Goal: Task Accomplishment & Management: Manage account settings

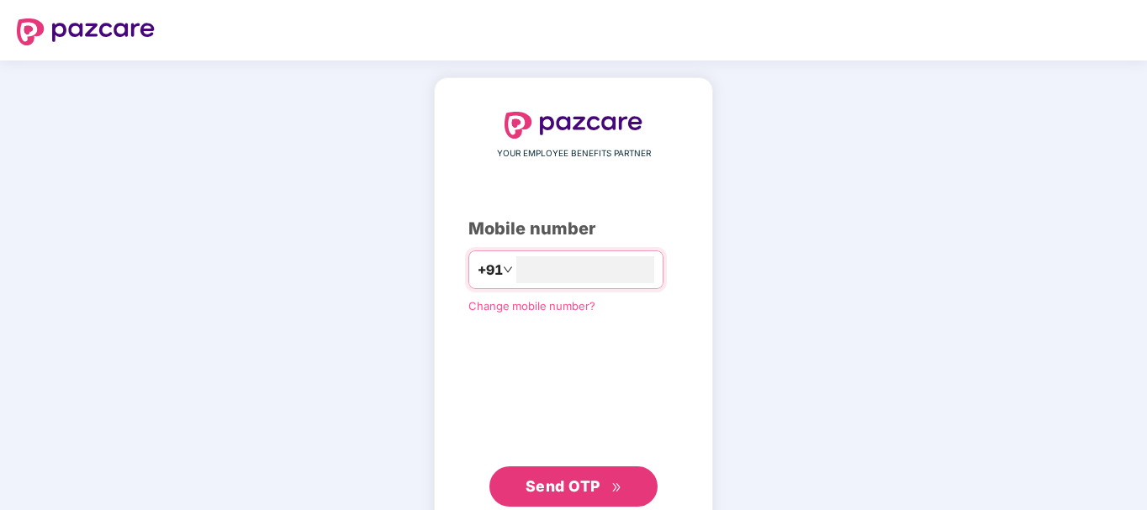
type input "**********"
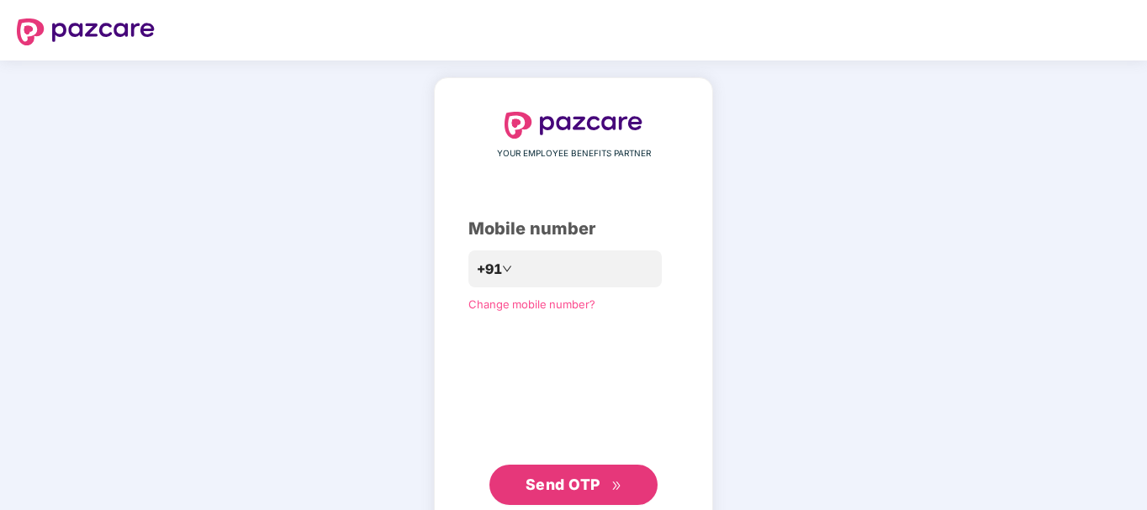
click at [544, 488] on span "Send OTP" at bounding box center [563, 485] width 75 height 18
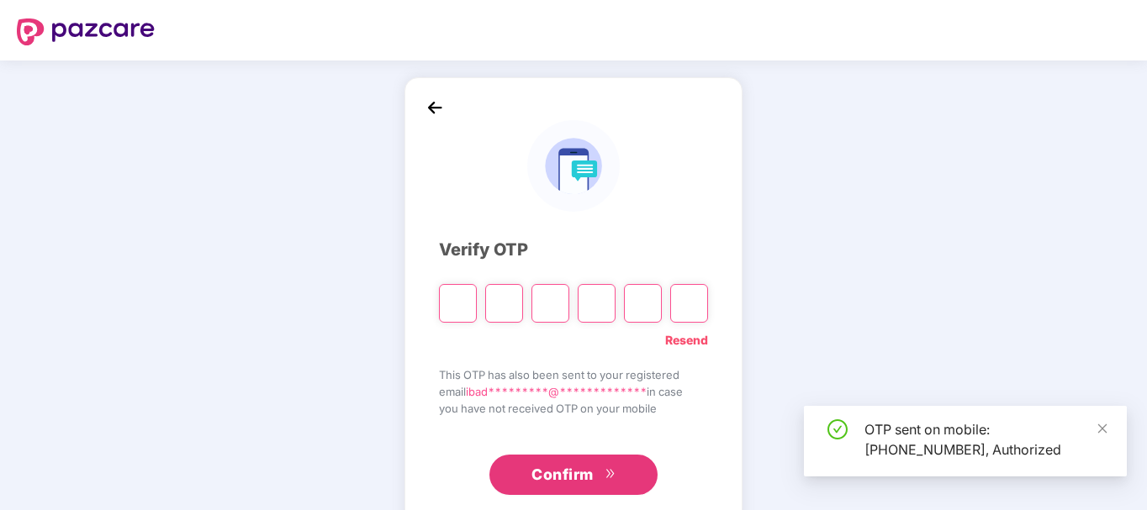
scroll to position [38, 0]
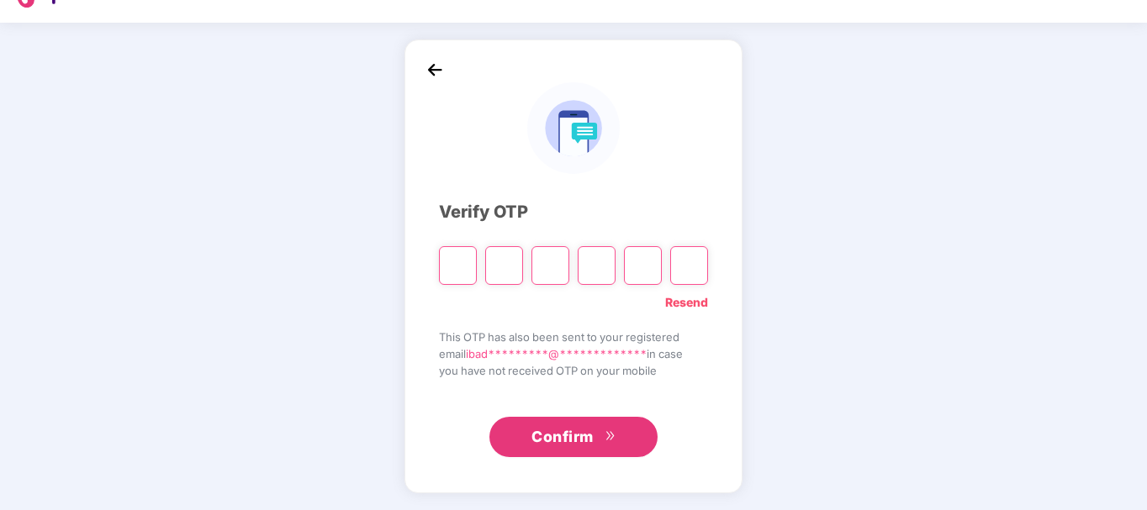
type input "*"
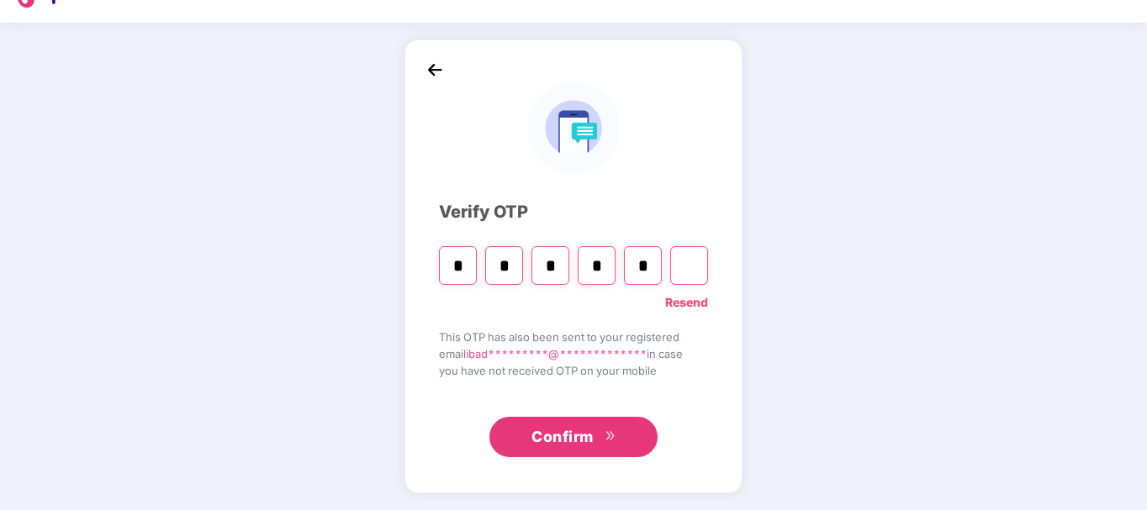
type input "*"
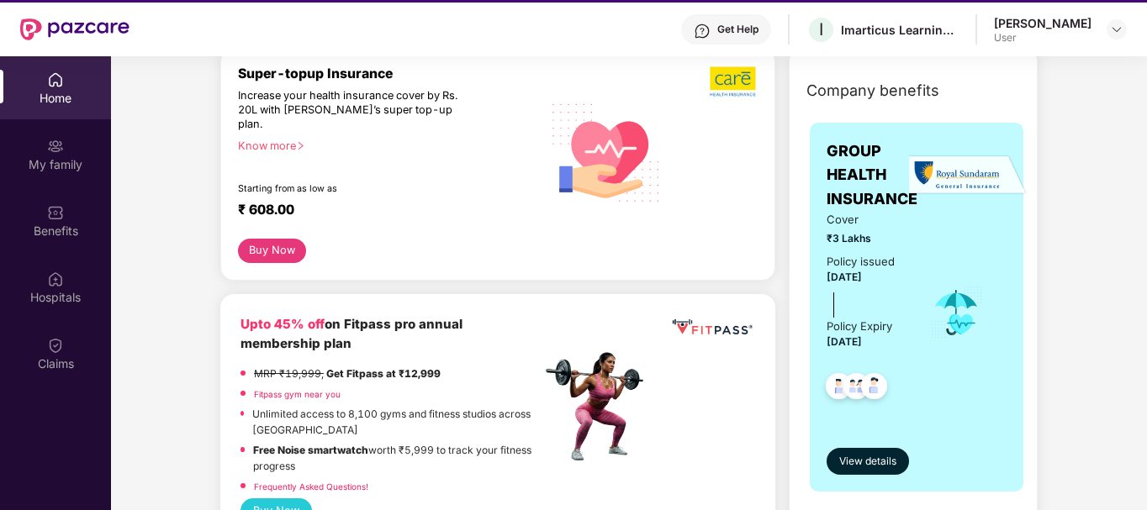
scroll to position [220, 0]
click at [881, 462] on span "View details" at bounding box center [867, 461] width 57 height 16
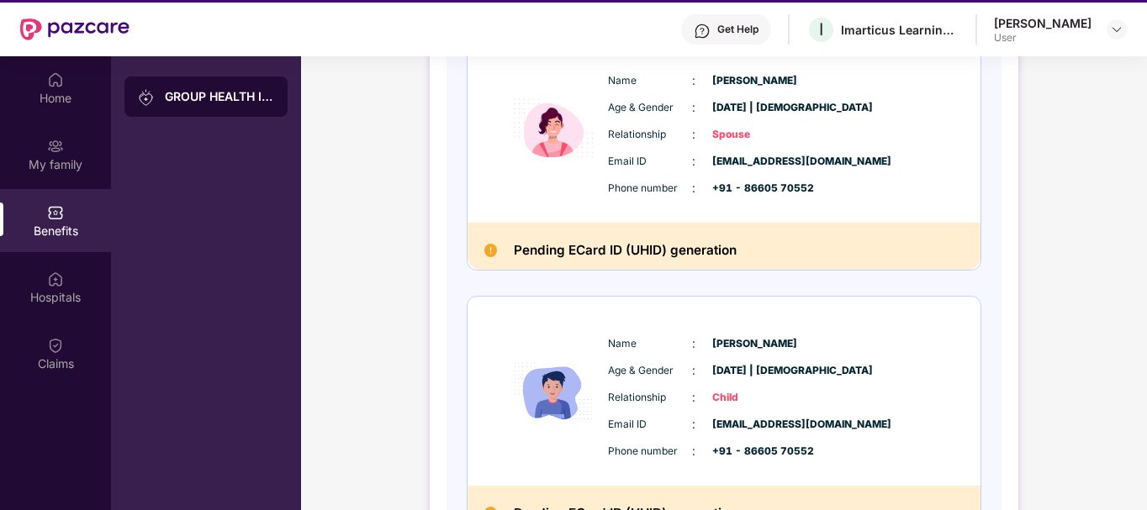
scroll to position [593, 0]
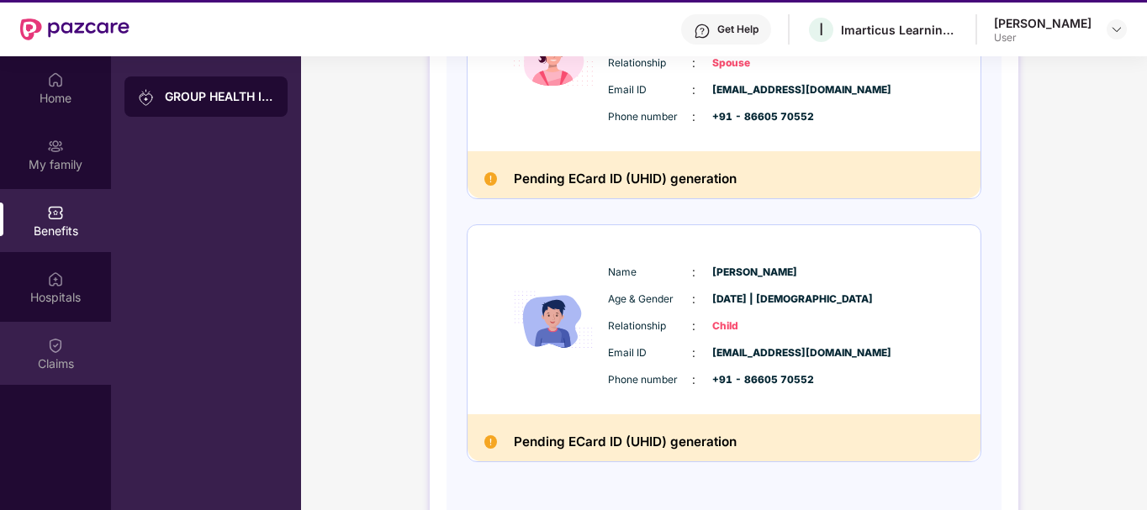
click at [53, 346] on img at bounding box center [55, 345] width 17 height 17
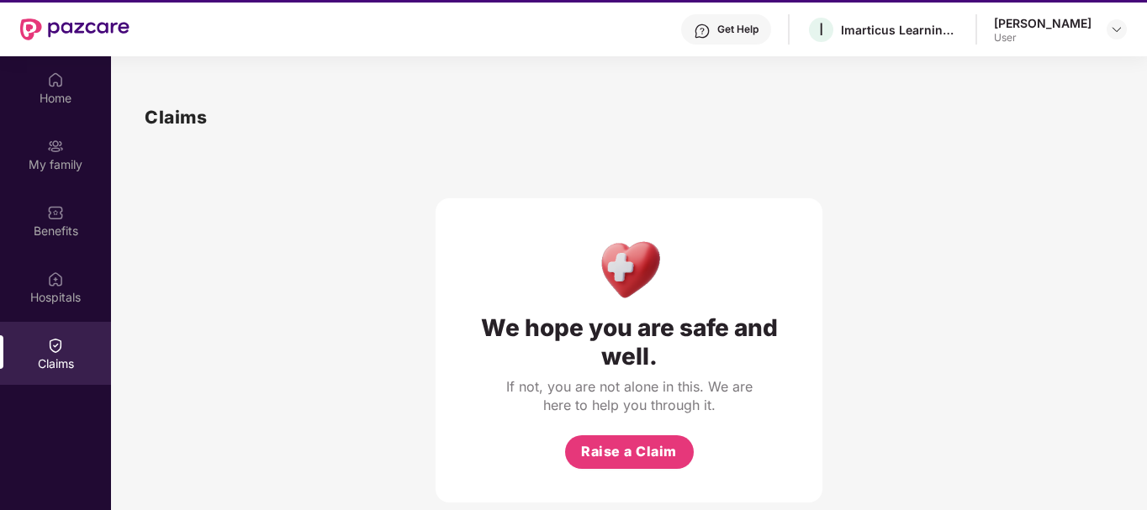
scroll to position [94, 0]
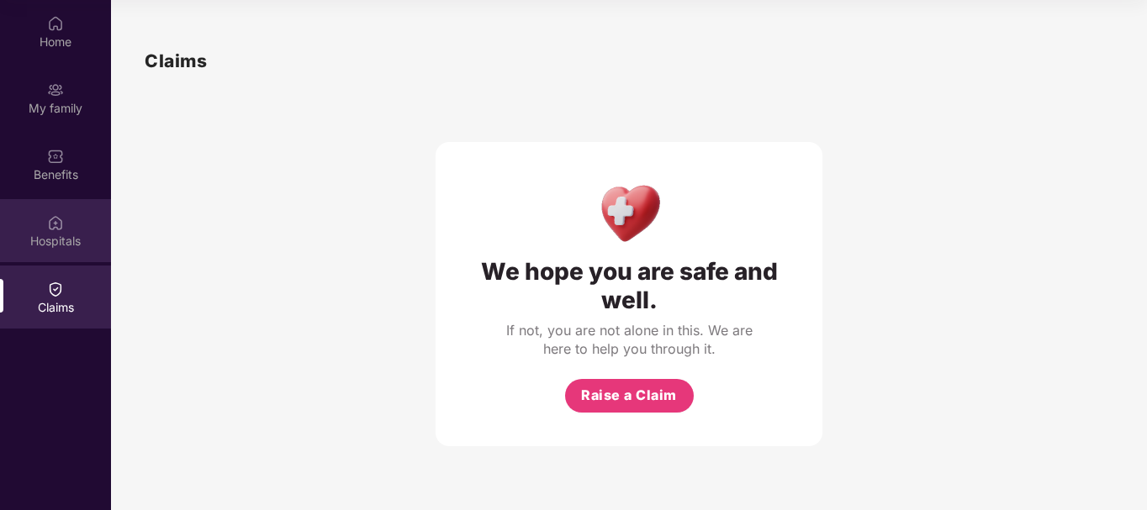
click at [72, 203] on div "Hospitals" at bounding box center [55, 230] width 111 height 63
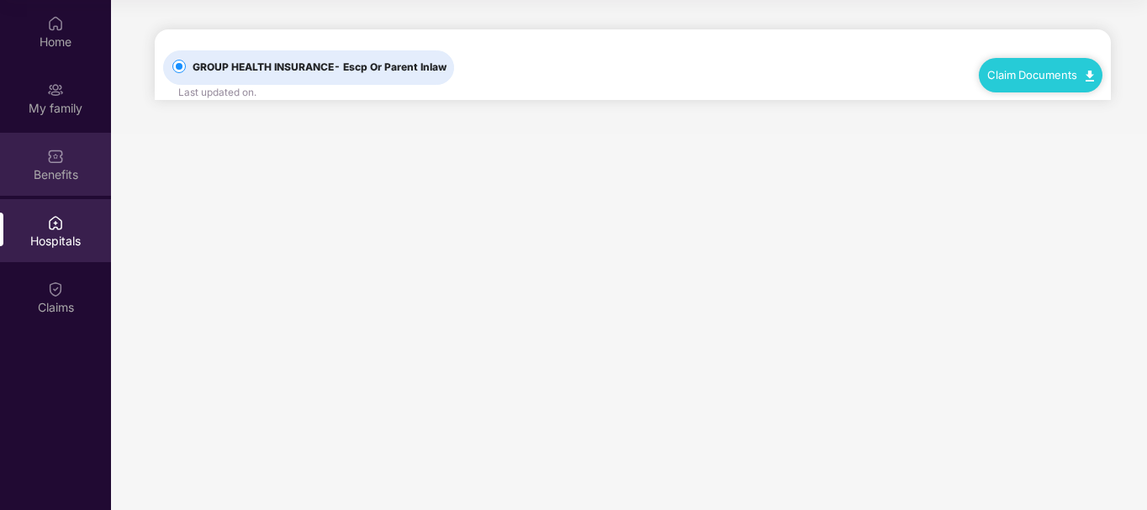
click at [61, 151] on img at bounding box center [55, 156] width 17 height 17
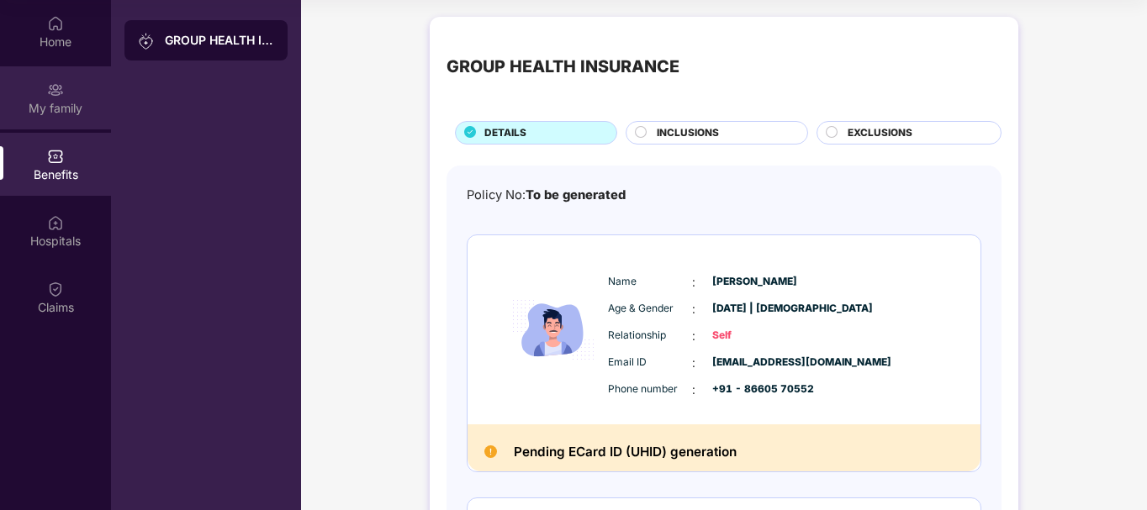
click at [61, 101] on div "My family" at bounding box center [55, 108] width 111 height 17
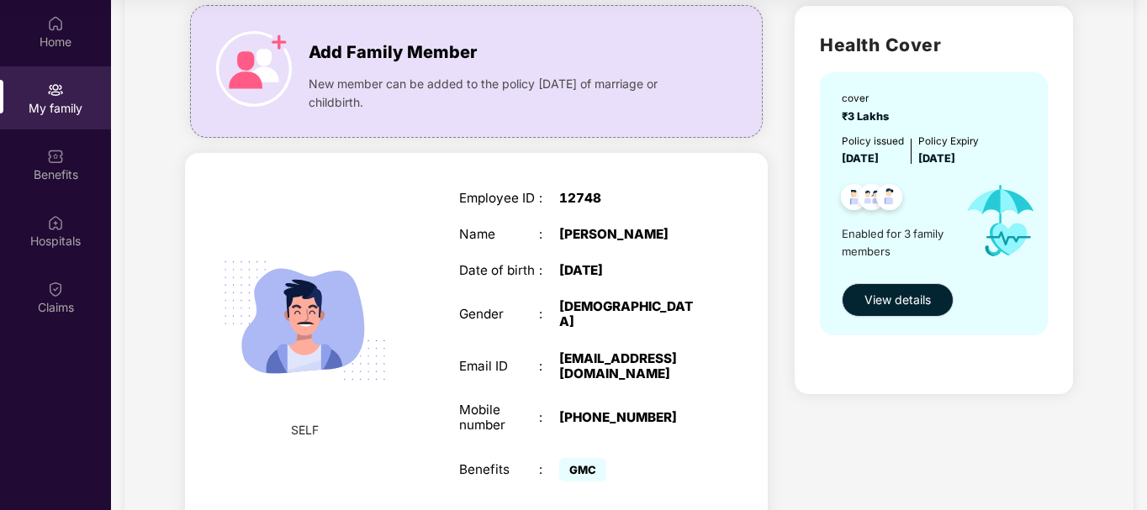
scroll to position [80, 0]
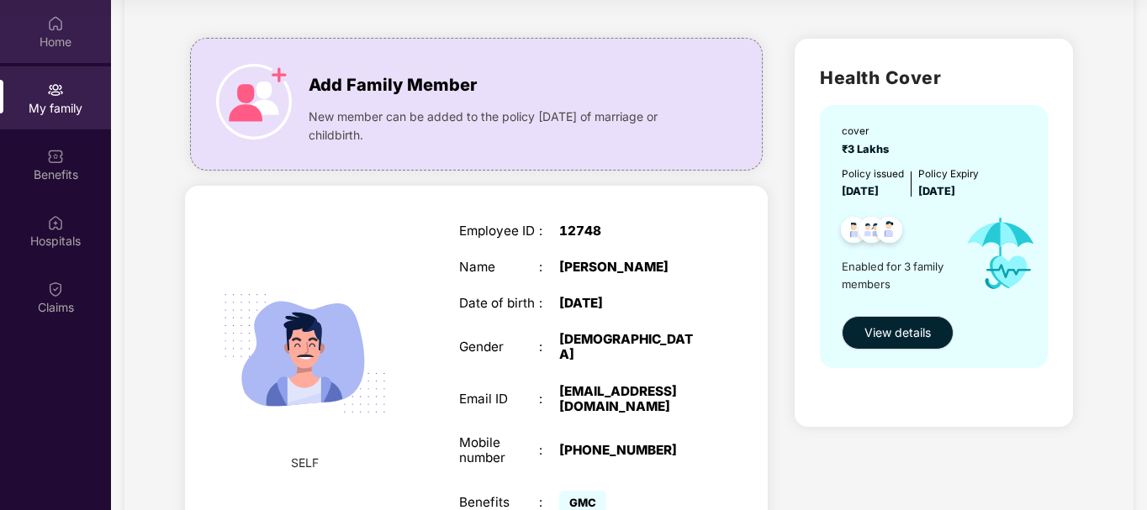
click at [74, 42] on div "Home" at bounding box center [55, 42] width 111 height 17
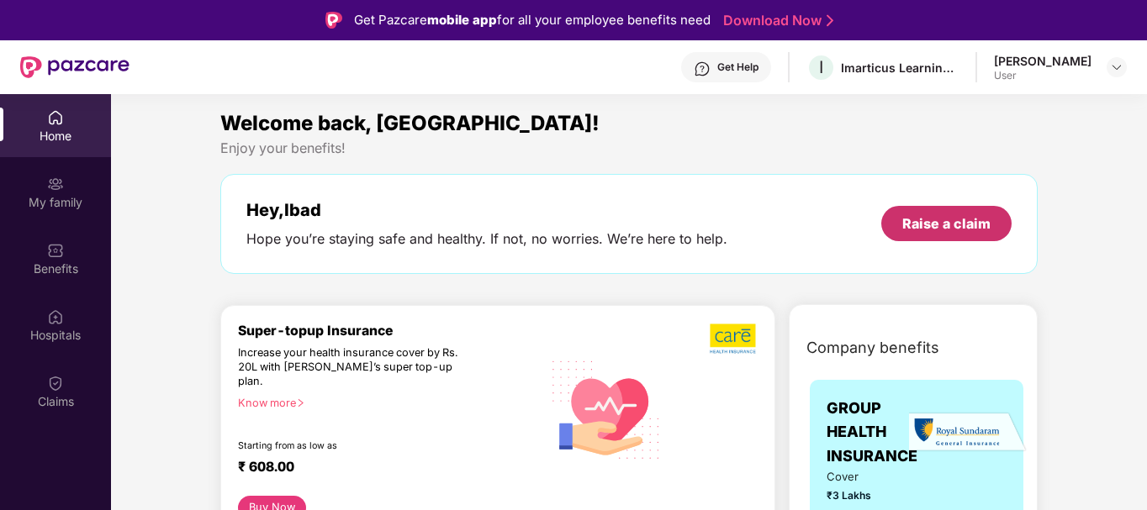
click at [914, 225] on div "Raise a claim" at bounding box center [946, 223] width 88 height 18
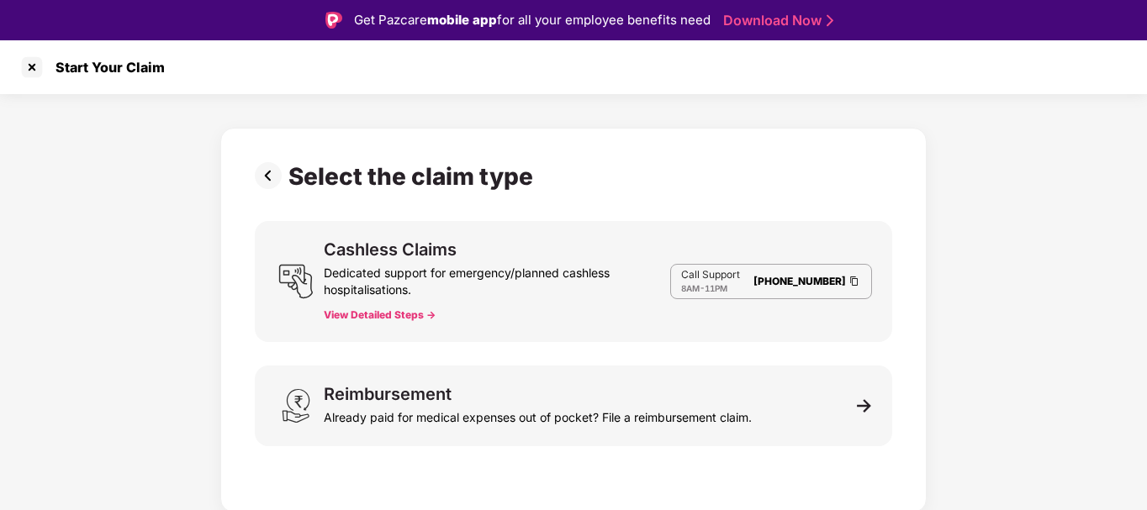
scroll to position [40, 0]
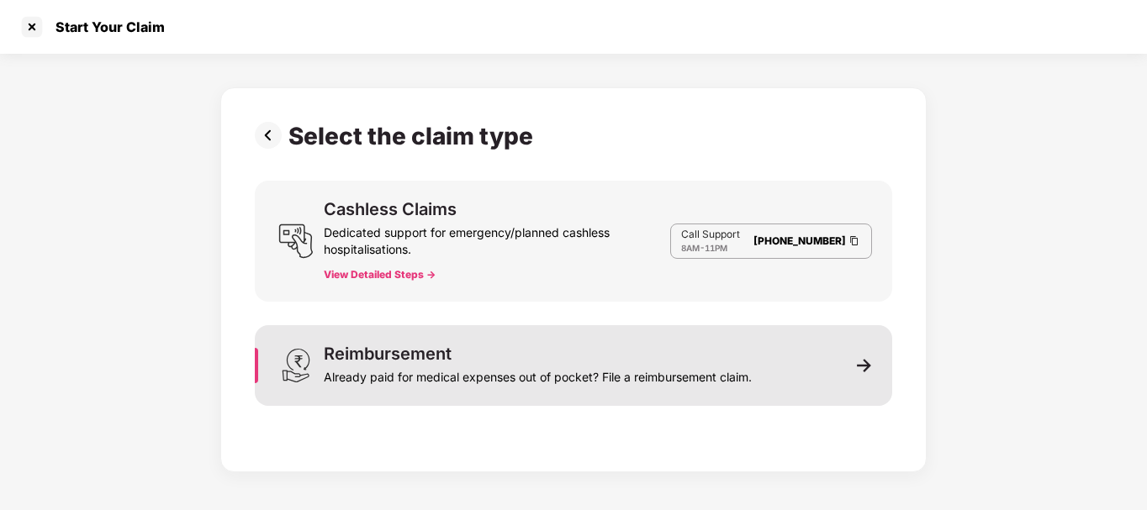
click at [648, 373] on div "Already paid for medical expenses out of pocket? File a reimbursement claim." at bounding box center [538, 374] width 428 height 24
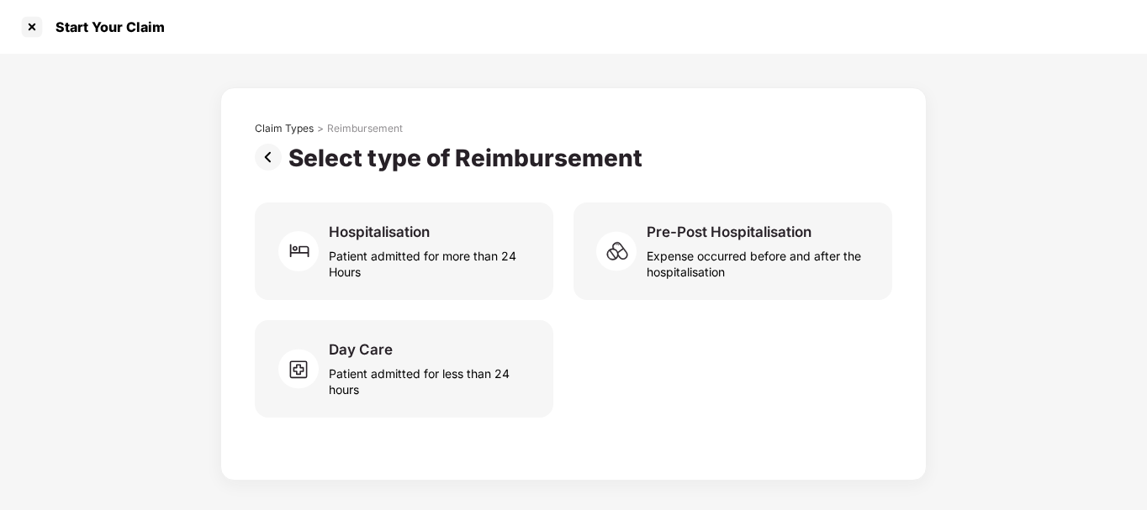
click at [267, 157] on img at bounding box center [272, 157] width 34 height 27
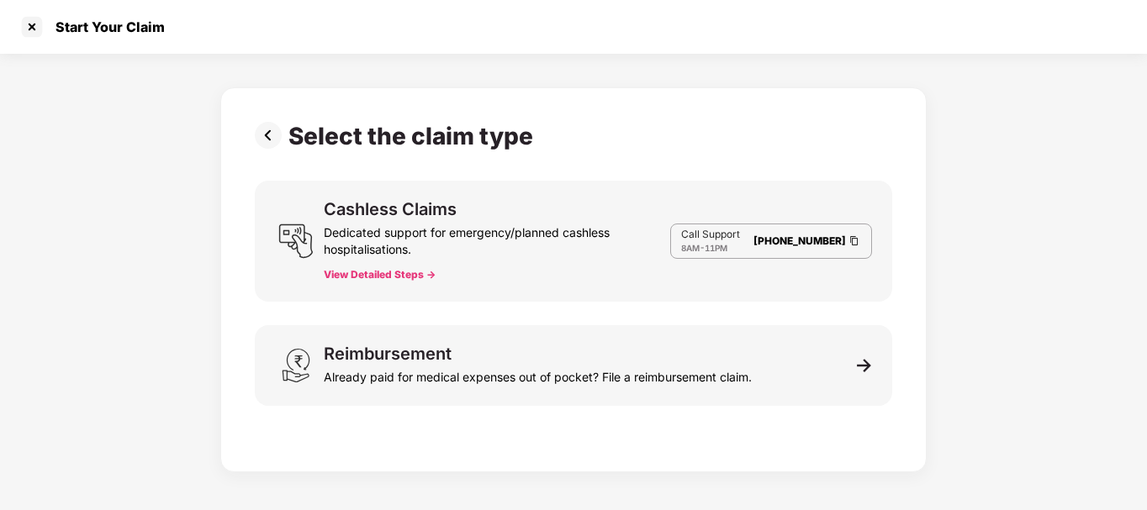
click at [257, 132] on img at bounding box center [272, 135] width 34 height 27
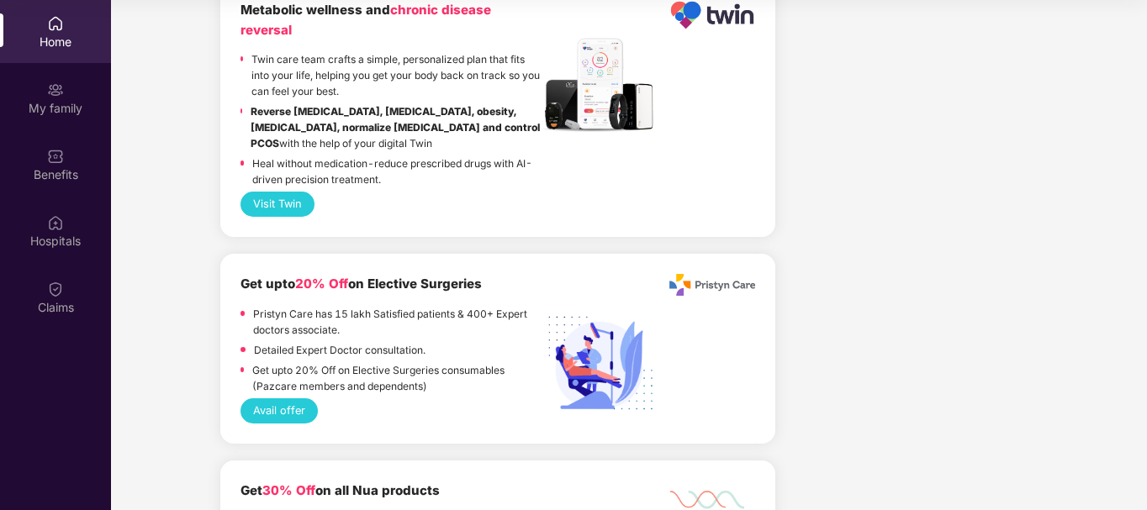
scroll to position [3780, 0]
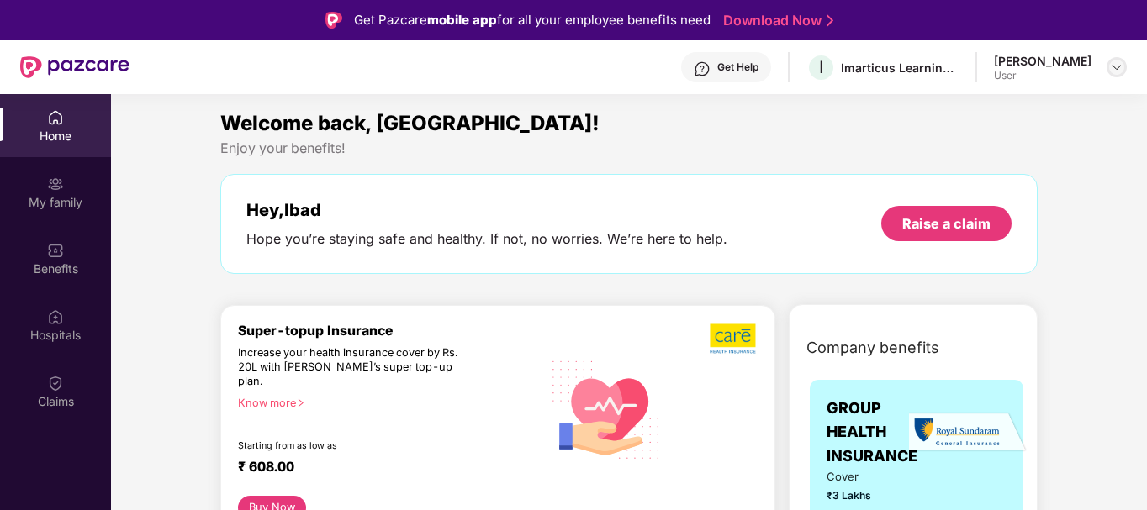
click at [1114, 71] on img at bounding box center [1116, 67] width 13 height 13
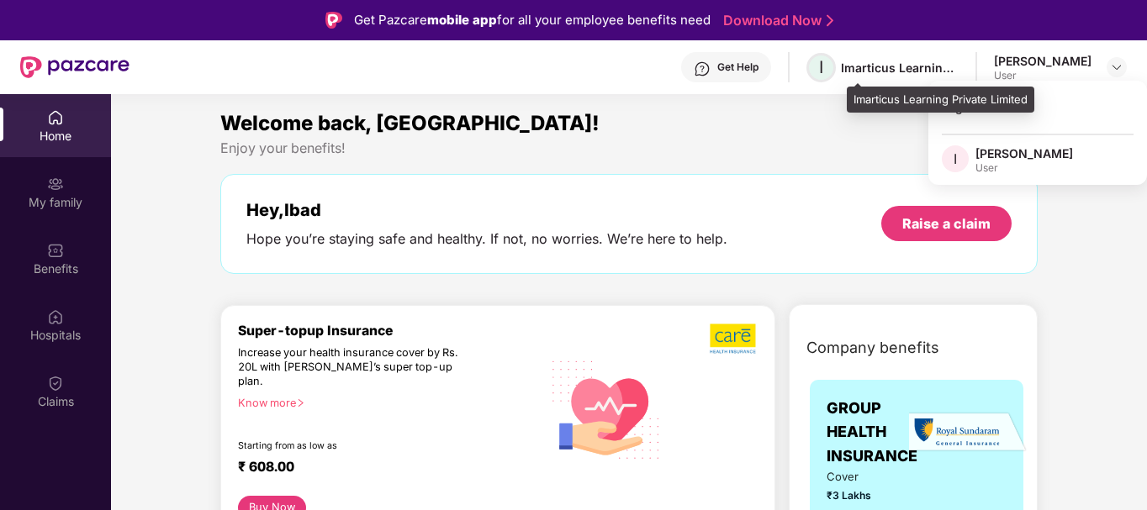
click at [836, 60] on span "I" at bounding box center [820, 67] width 29 height 29
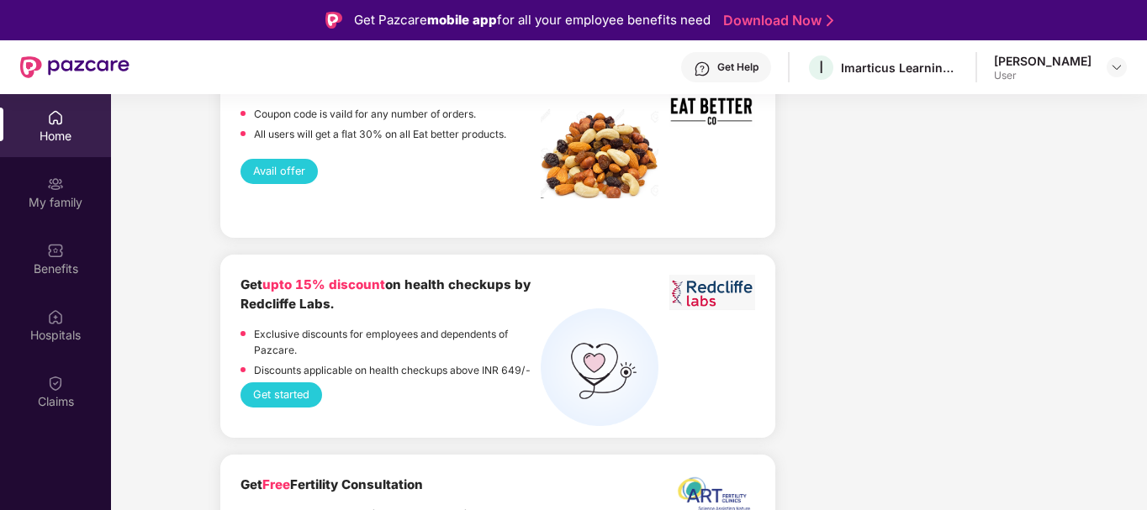
scroll to position [1940, 0]
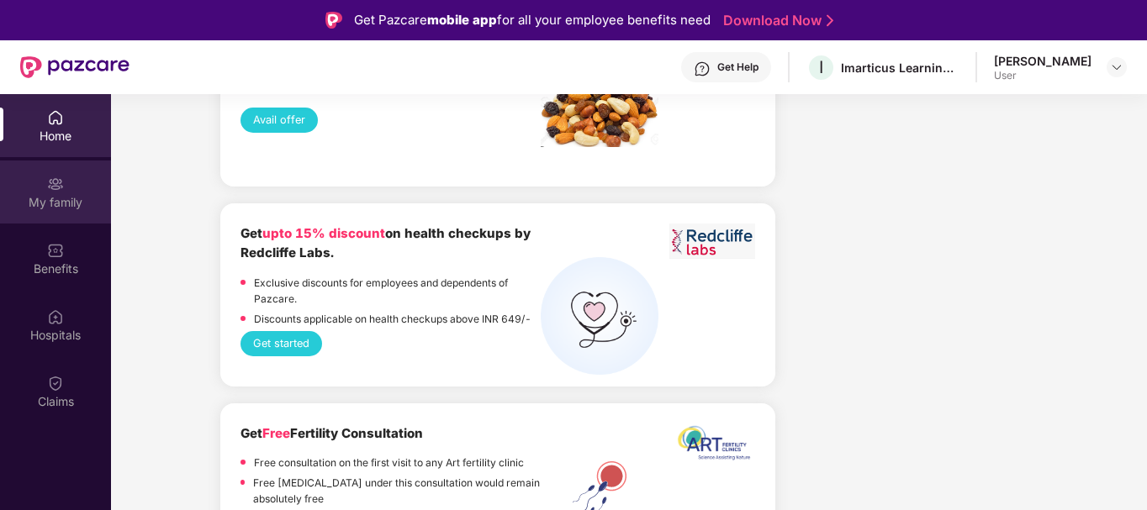
click at [59, 174] on div at bounding box center [55, 182] width 17 height 17
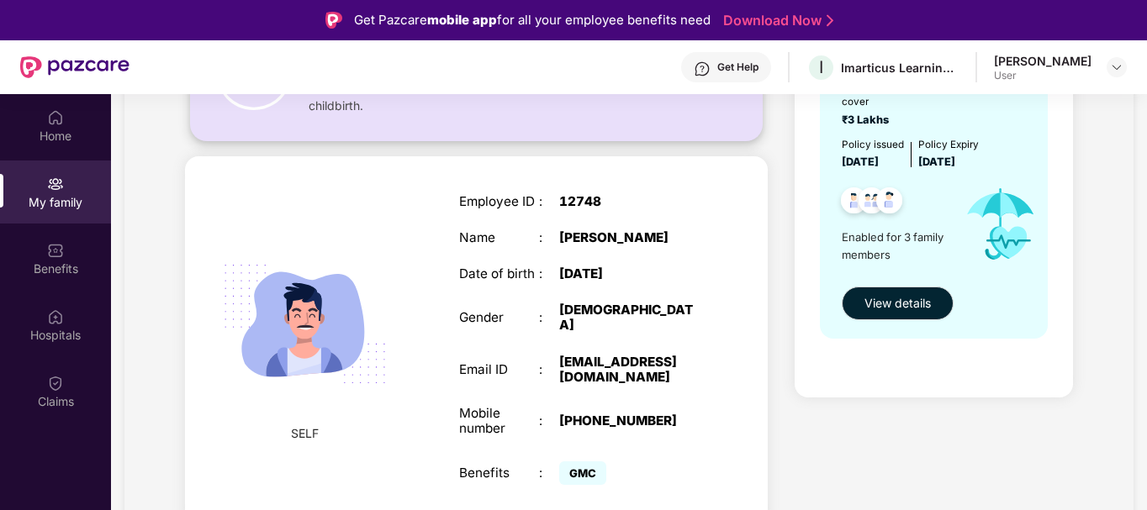
scroll to position [204, 0]
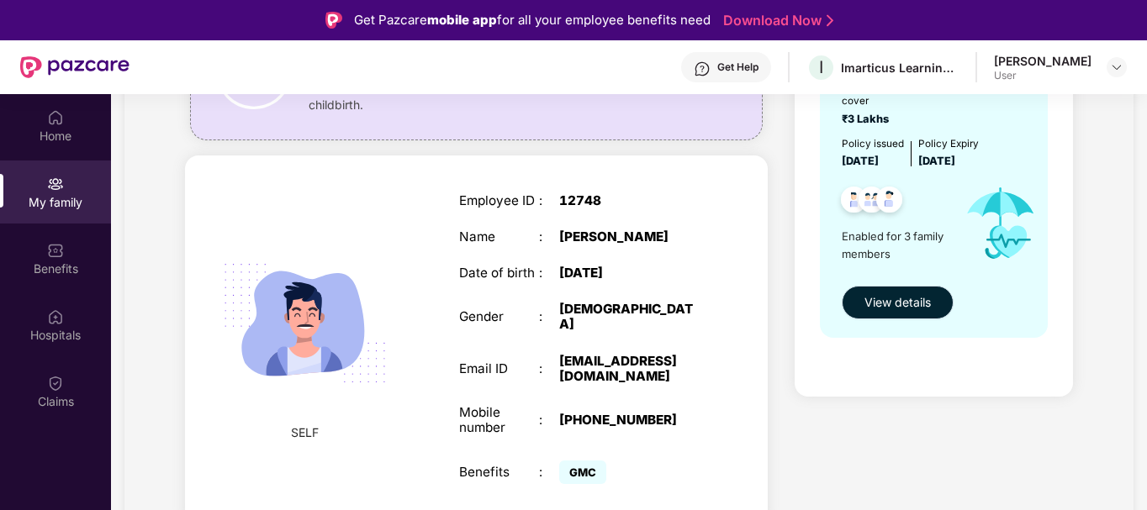
click at [912, 299] on span "View details" at bounding box center [897, 302] width 66 height 18
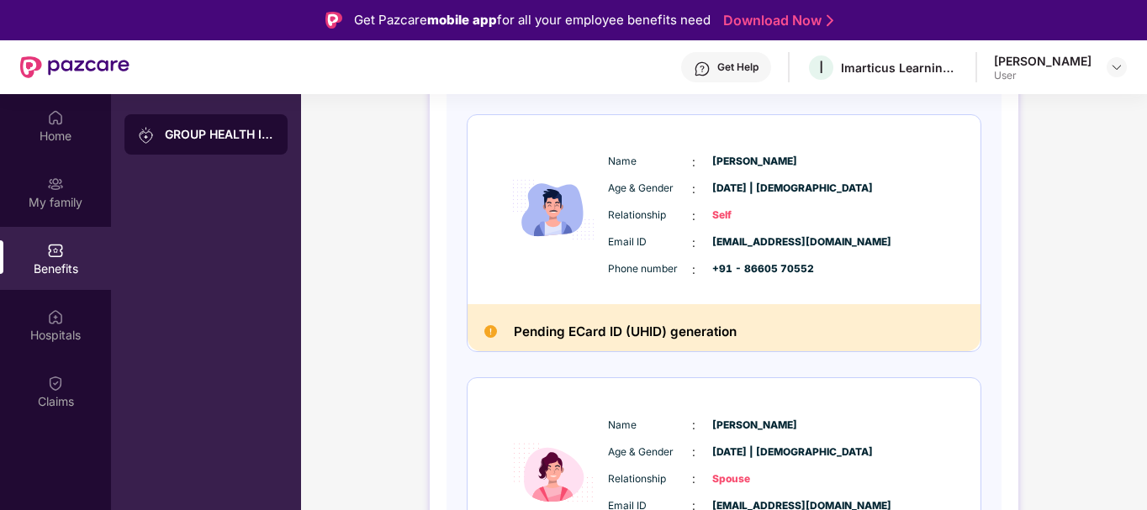
scroll to position [1, 0]
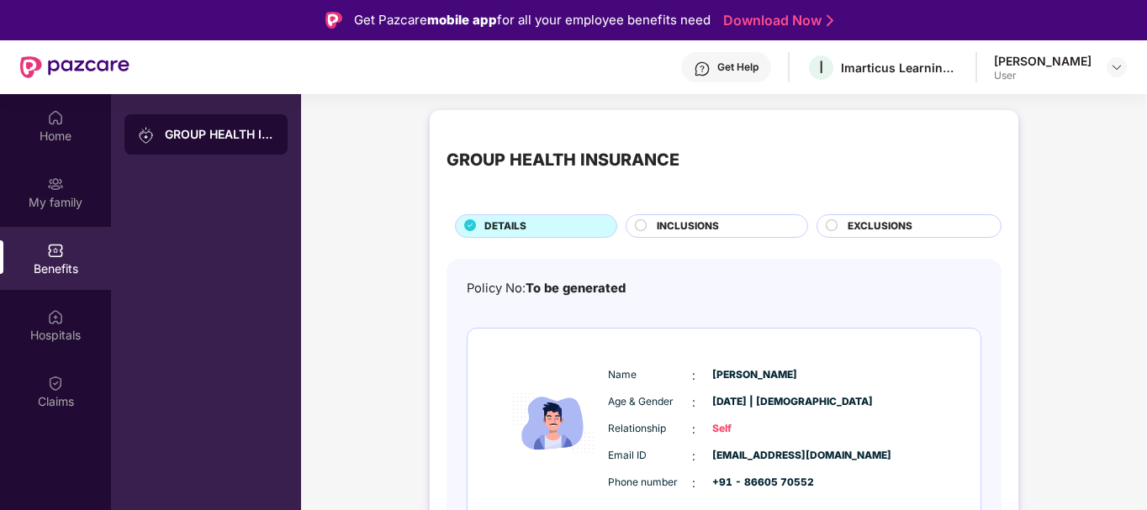
click at [685, 232] on span "INCLUSIONS" at bounding box center [688, 227] width 62 height 16
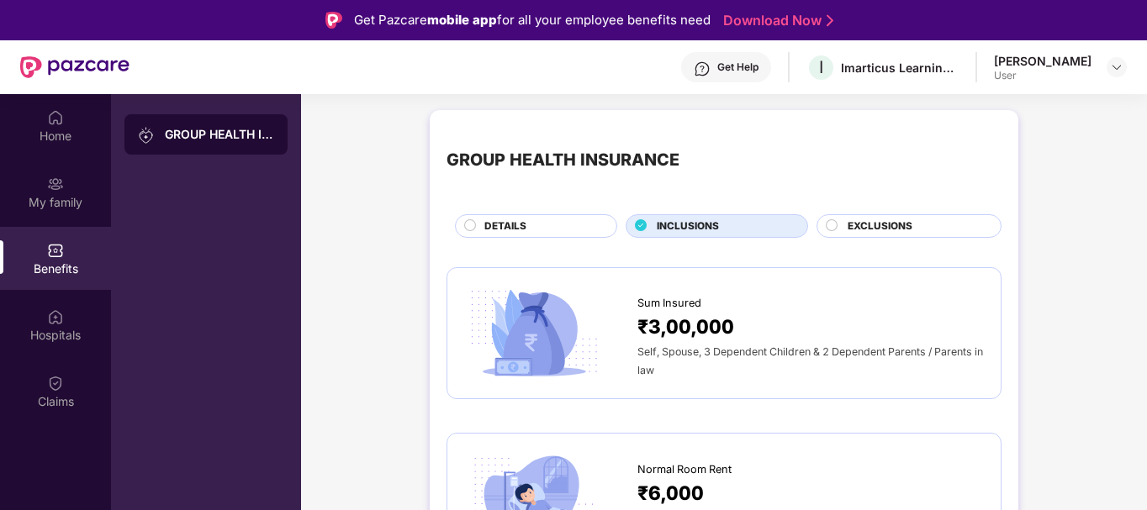
click at [886, 230] on span "EXCLUSIONS" at bounding box center [880, 227] width 65 height 16
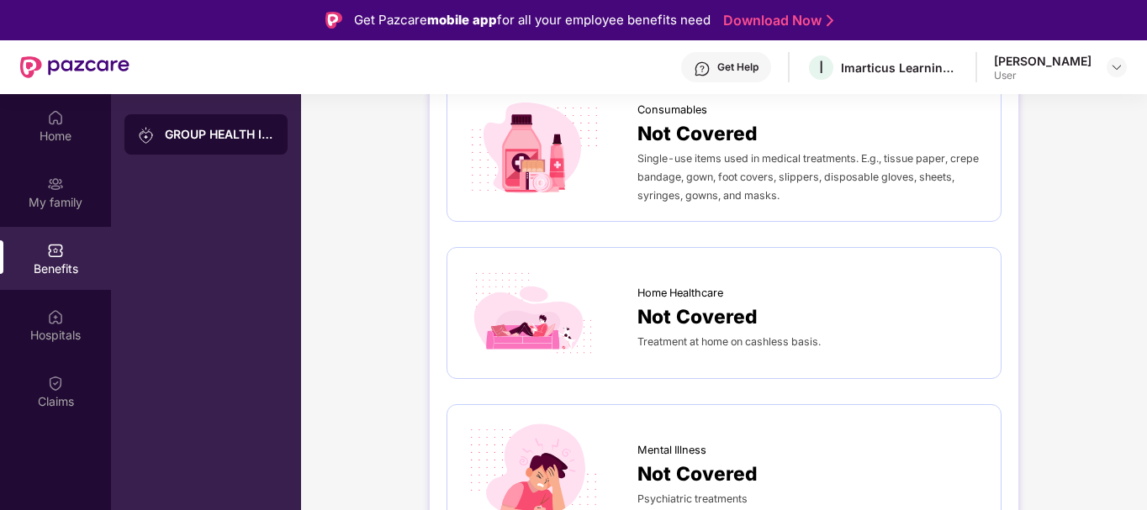
scroll to position [94, 0]
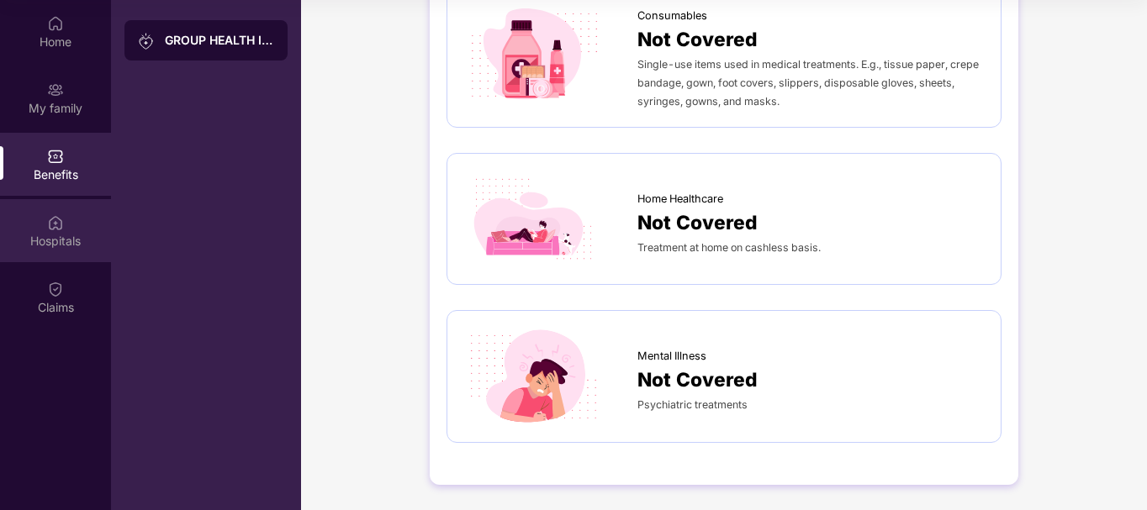
click at [64, 242] on div "Hospitals" at bounding box center [55, 240] width 111 height 17
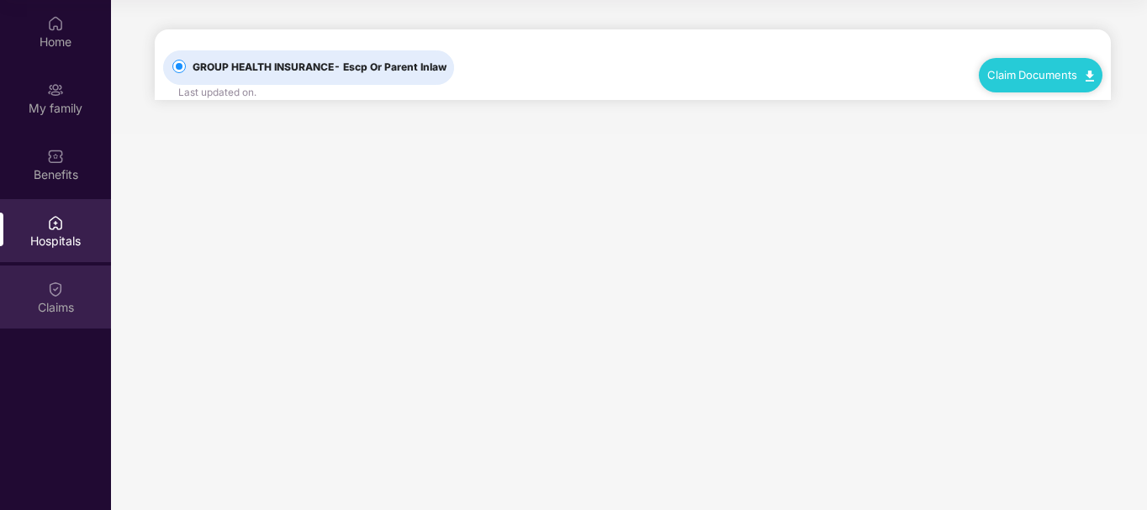
click at [60, 287] on img at bounding box center [55, 289] width 17 height 17
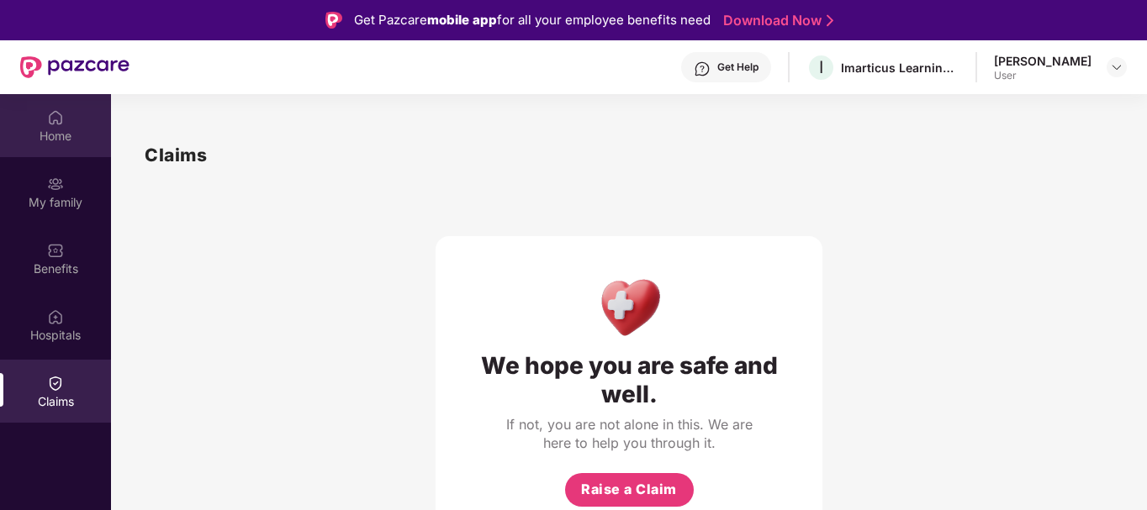
click at [48, 130] on div "Home" at bounding box center [55, 136] width 111 height 17
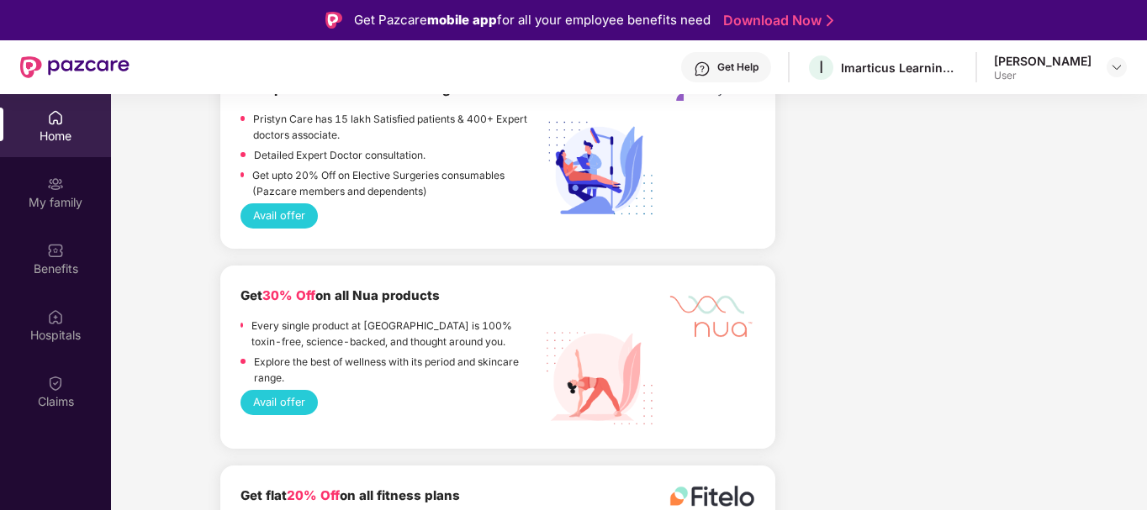
scroll to position [94, 0]
